Goal: Find contact information: Find contact information

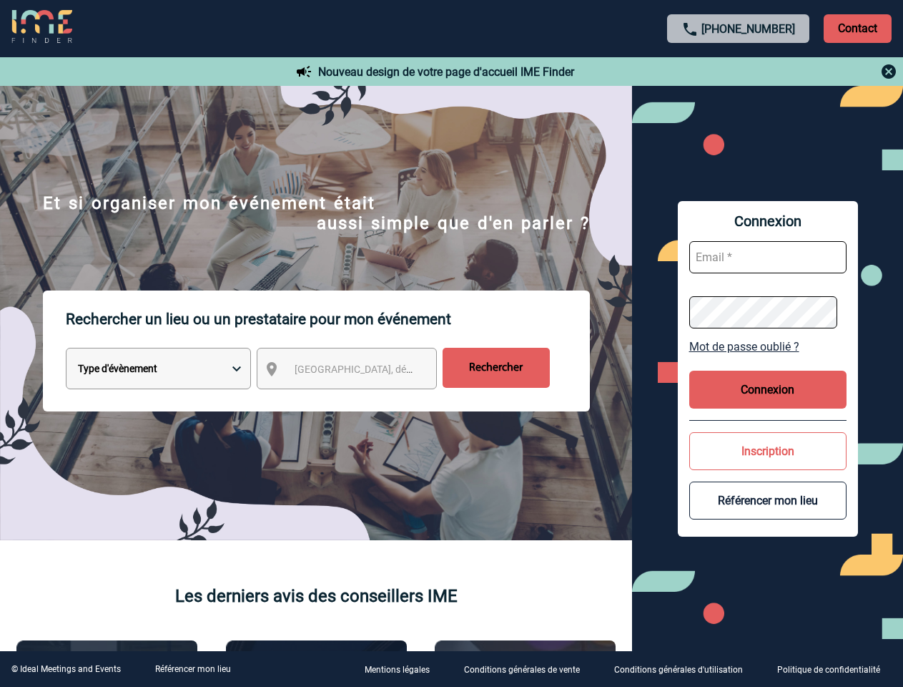
click at [451, 343] on p "Rechercher un lieu ou un prestataire pour mon événement" at bounding box center [328, 318] width 524 height 57
click at [857, 28] on p "Contact" at bounding box center [858, 28] width 68 height 29
click at [739, 72] on body "[PHONE_NUMBER] Contact Contact Nouveau design de votre page d'accueil IME Finde…" at bounding box center [451, 343] width 903 height 687
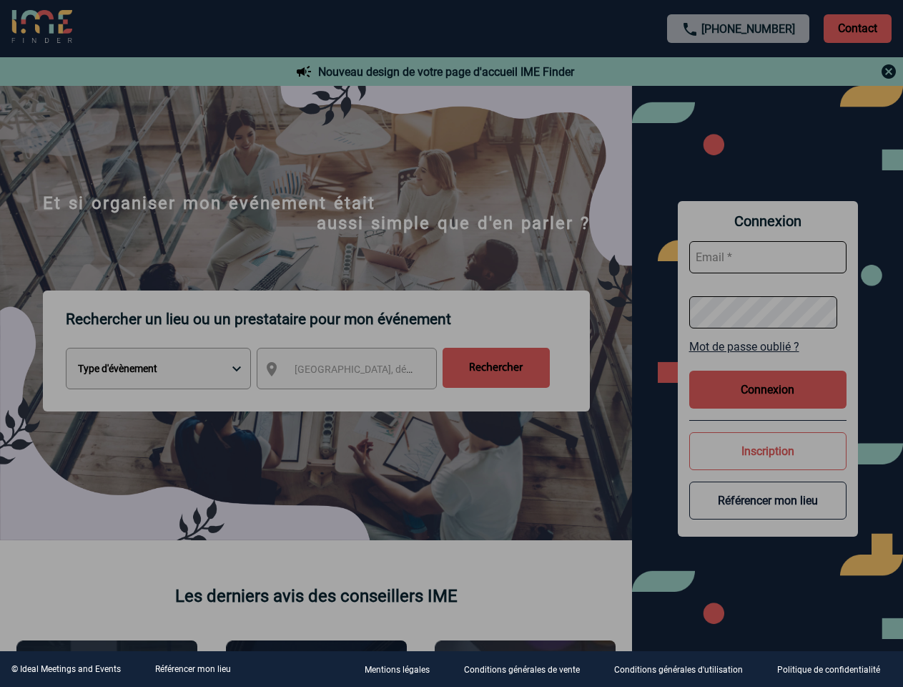
click at [360, 371] on div at bounding box center [451, 343] width 903 height 687
click at [768, 346] on div at bounding box center [451, 343] width 903 height 687
click at [768, 389] on div at bounding box center [451, 343] width 903 height 687
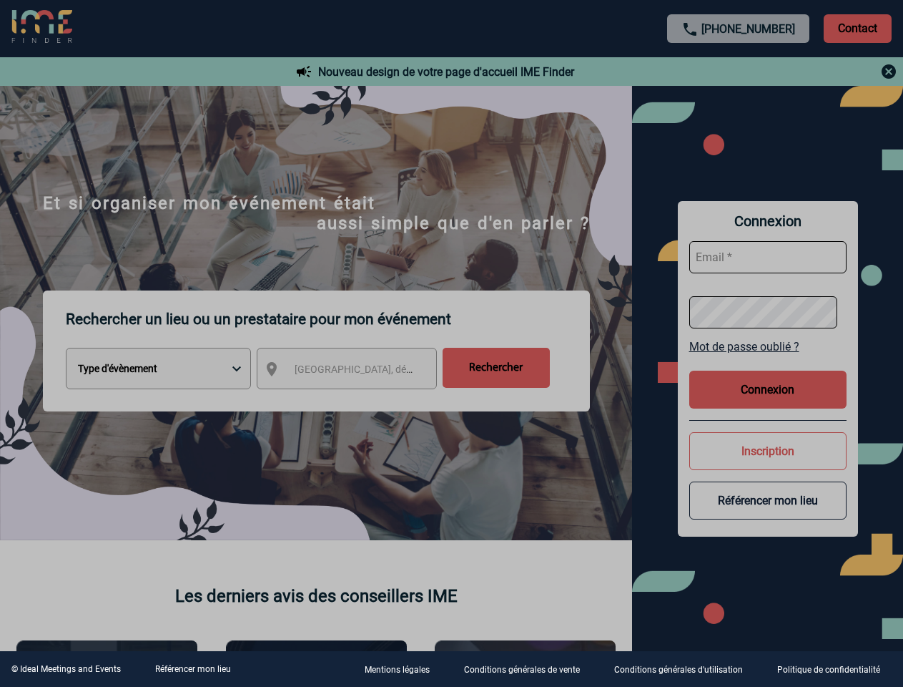
click at [768, 451] on button "Inscription" at bounding box center [767, 451] width 157 height 38
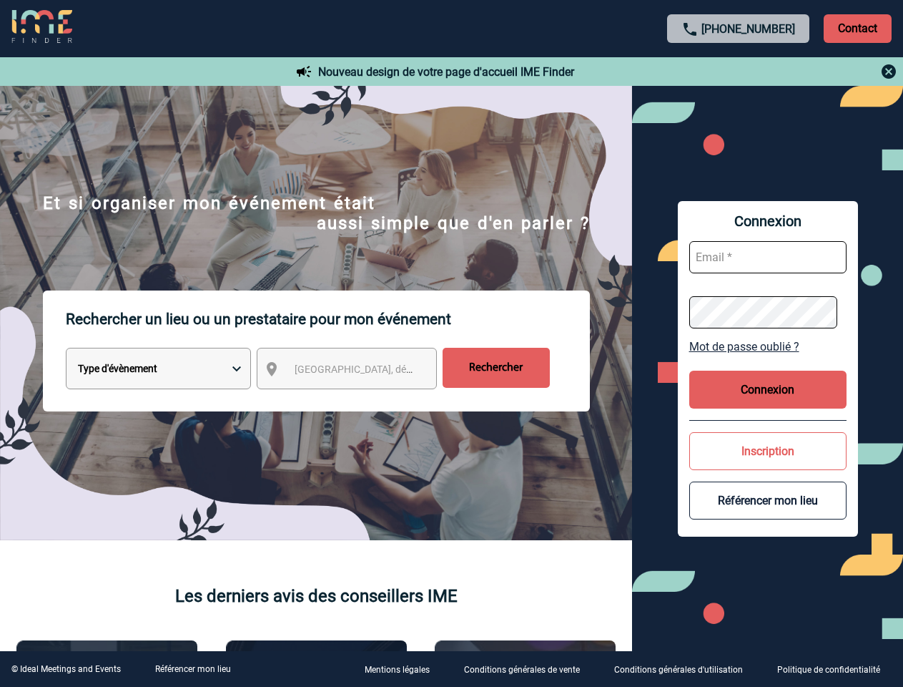
click at [768, 500] on button "Référencer mon lieu" at bounding box center [767, 500] width 157 height 38
click at [192, 669] on link "Référencer mon lieu" at bounding box center [193, 669] width 76 height 10
